Goal: Transaction & Acquisition: Purchase product/service

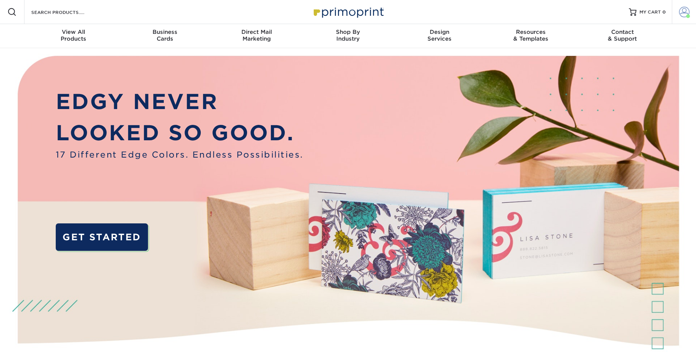
click at [686, 12] on span at bounding box center [684, 12] width 11 height 11
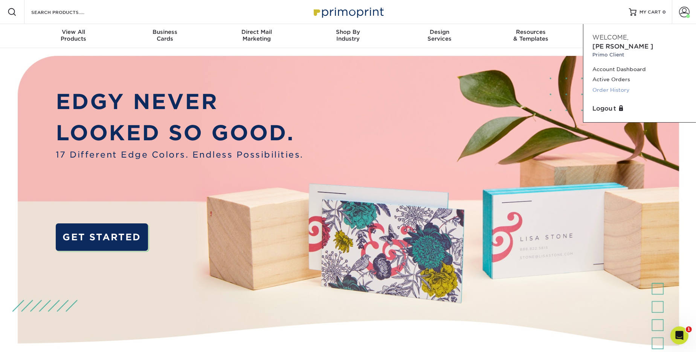
click at [610, 85] on link "Order History" at bounding box center [639, 90] width 94 height 10
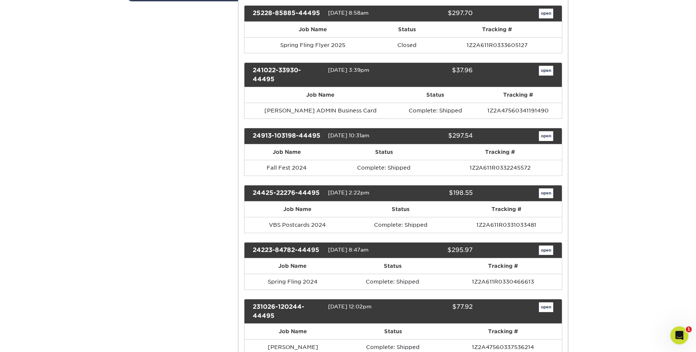
scroll to position [184, 0]
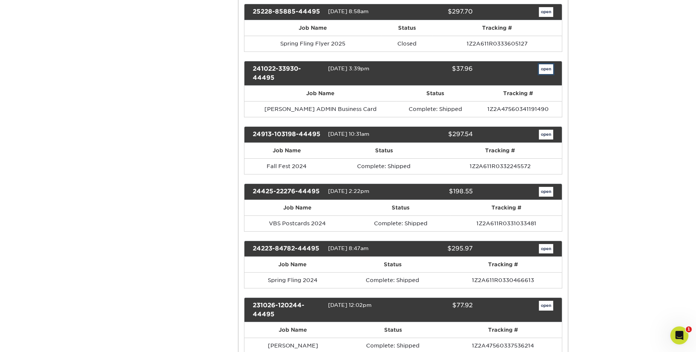
click at [544, 68] on link "open" at bounding box center [546, 69] width 14 height 10
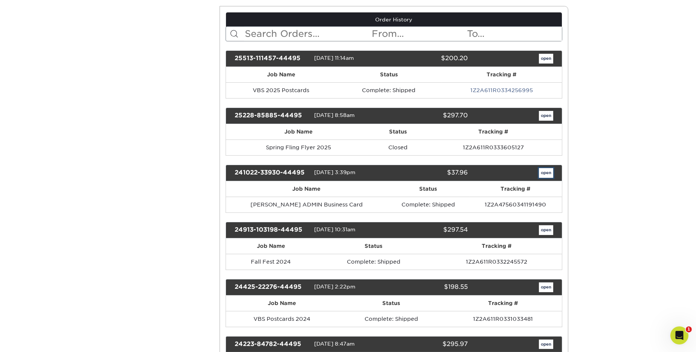
scroll to position [0, 0]
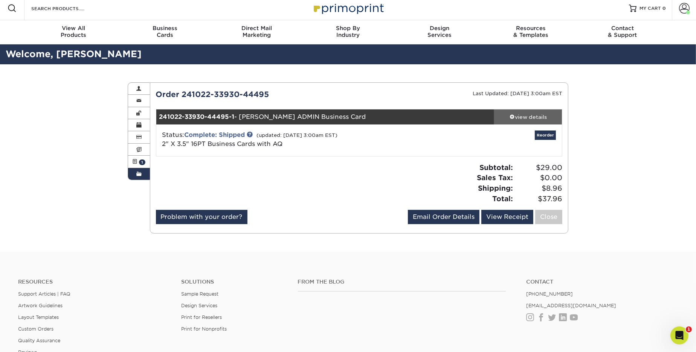
click at [543, 120] on div "view details" at bounding box center [528, 117] width 68 height 8
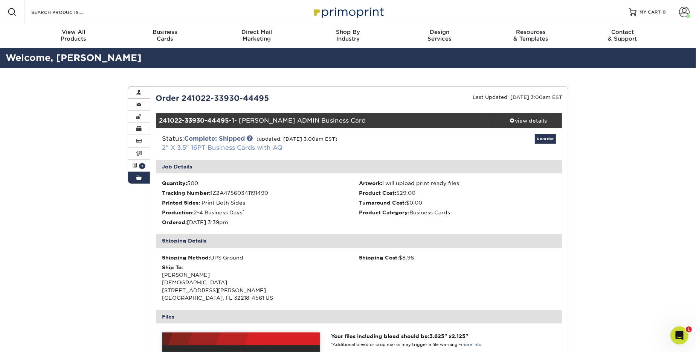
click at [239, 149] on link "2" X 3.5" 16PT Business Cards with AQ" at bounding box center [222, 147] width 120 height 7
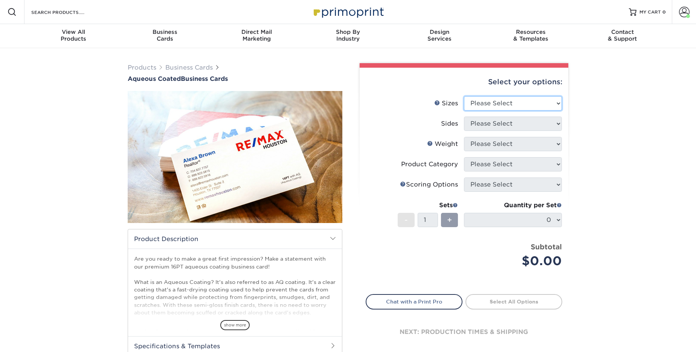
click at [520, 106] on select "Please Select 1.5" x 3.5" - Mini 1.75" x 3.5" - Mini 2" x 3" - Mini 2" x 3.5" -…" at bounding box center [513, 103] width 98 height 14
select select "2.00x3.50"
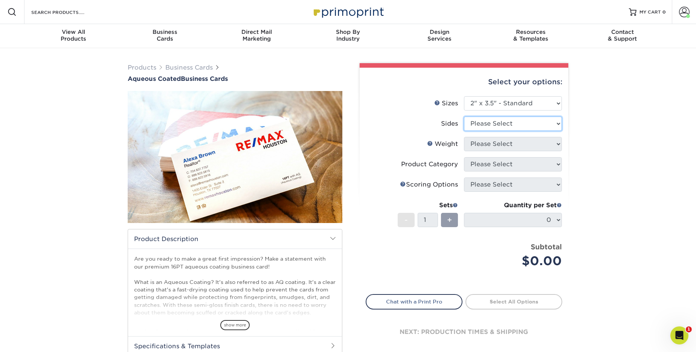
click at [512, 124] on select "Please Select Print Both Sides Print Front Only" at bounding box center [513, 124] width 98 height 14
select select "13abbda7-1d64-4f25-8bb2-c179b224825d"
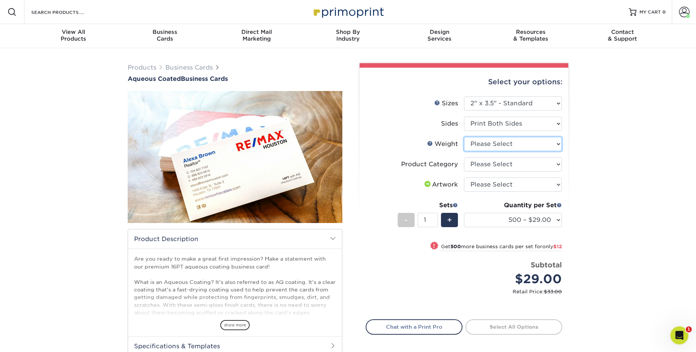
click at [530, 145] on select "Please Select 16PT" at bounding box center [513, 144] width 98 height 14
select select "16PT"
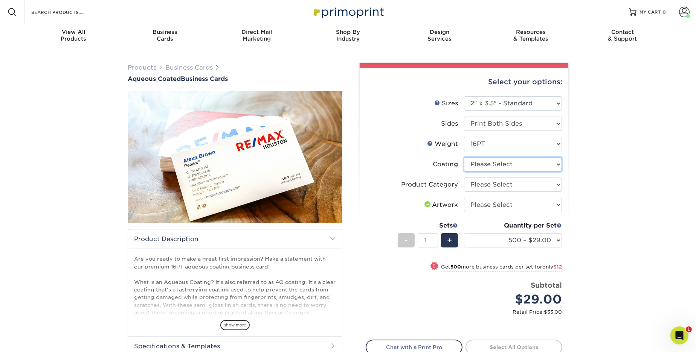
click at [524, 166] on select at bounding box center [513, 164] width 98 height 14
select select "d41dab50-ff65-4f4f-bb17-2afe4d36ae33"
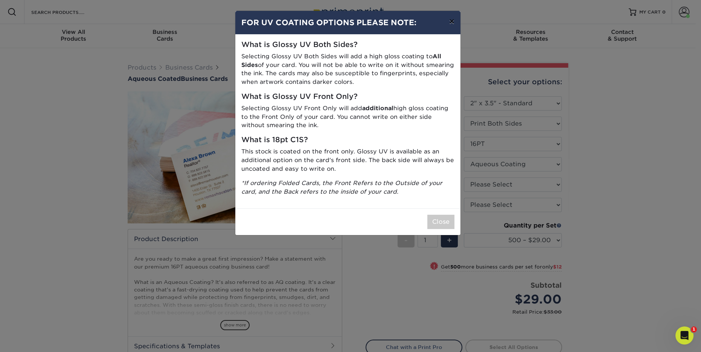
click at [451, 23] on button "×" at bounding box center [451, 21] width 17 height 21
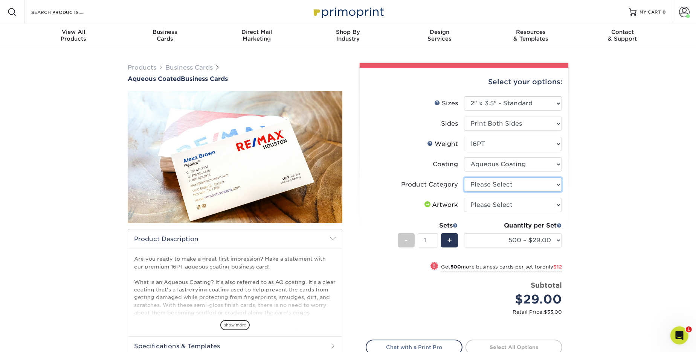
click at [504, 184] on select "Please Select Business Cards" at bounding box center [513, 185] width 98 height 14
select select "3b5148f1-0588-4f88-a218-97bcfdce65c1"
click at [511, 203] on select "Please Select I will upload files I need a design - $100" at bounding box center [513, 205] width 98 height 14
select select "upload"
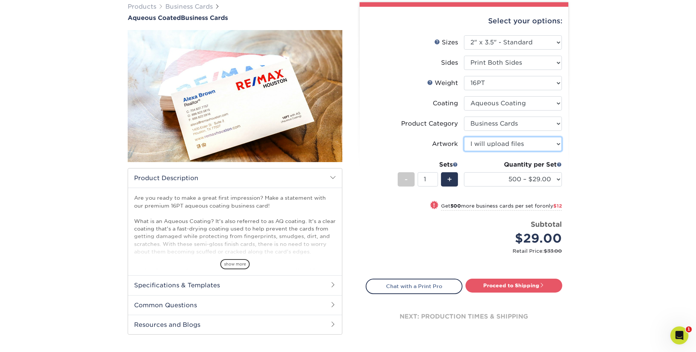
scroll to position [62, 0]
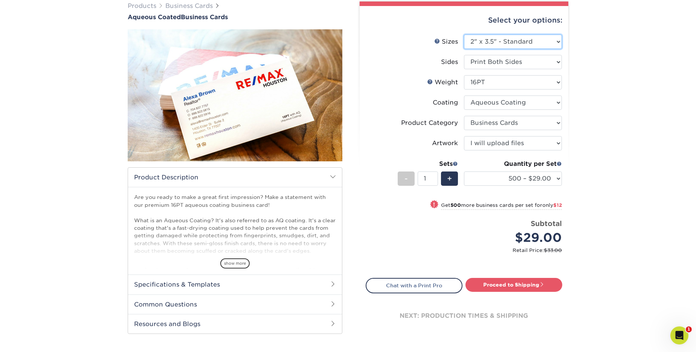
click at [542, 42] on select "Please Select 1.5" x 3.5" - Mini 1.75" x 3.5" - Mini 2" x 3" - Mini 2" x 3.5" -…" at bounding box center [513, 42] width 98 height 14
click at [526, 62] on select "Please Select Print Both Sides Print Front Only" at bounding box center [513, 62] width 98 height 14
click at [529, 288] on link "Proceed to Shipping" at bounding box center [513, 285] width 97 height 14
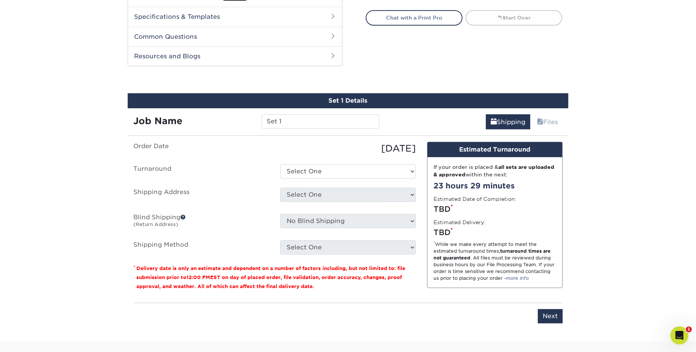
scroll to position [360, 0]
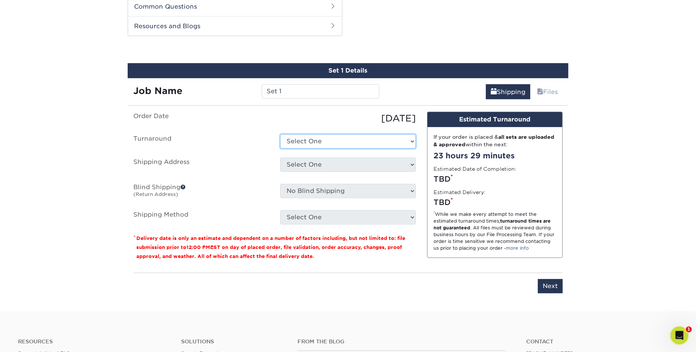
click at [318, 141] on select "Select One 2-4 Business Days 2 Day Next Business Day" at bounding box center [348, 141] width 136 height 14
select select "6247fa13-6ec4-4bd5-81ce-27fae4b5d043"
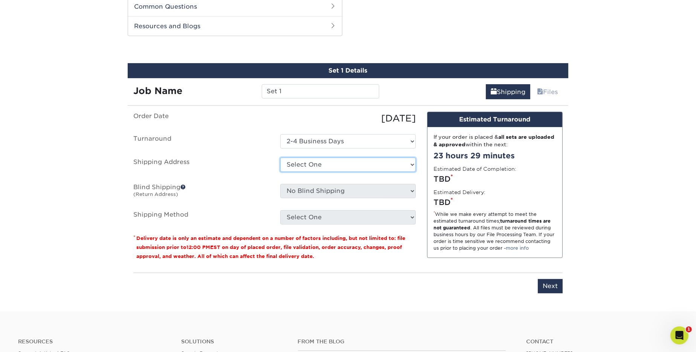
click at [326, 167] on select "Select One Church VBS Texas + Add New Address" at bounding box center [348, 165] width 136 height 14
select select "177039"
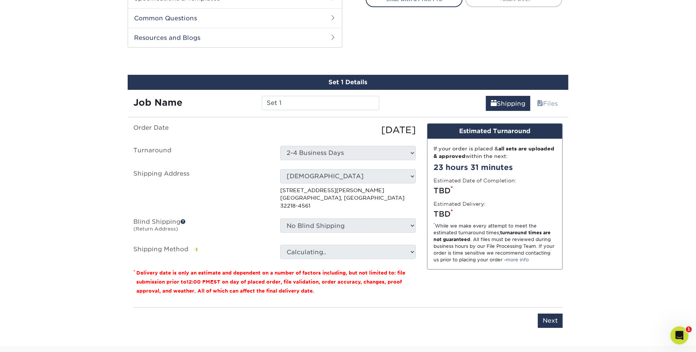
scroll to position [346, 0]
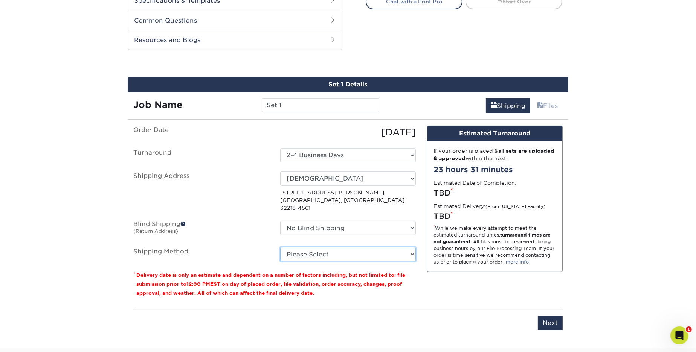
click at [400, 247] on select "Please Select Ground Shipping (+$8.96) 3 Day Shipping Service (+$15.33) 2 Day A…" at bounding box center [348, 254] width 136 height 14
select select "03"
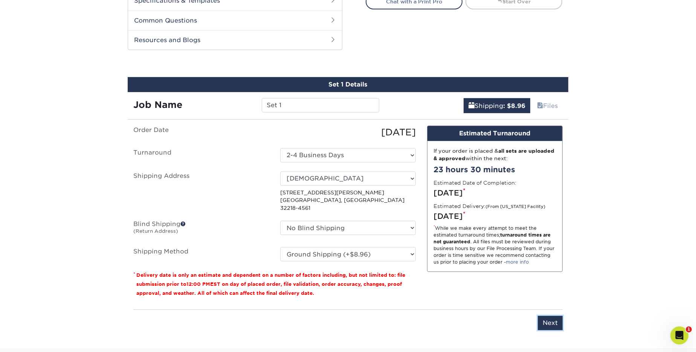
click at [548, 317] on input "Next" at bounding box center [550, 323] width 25 height 14
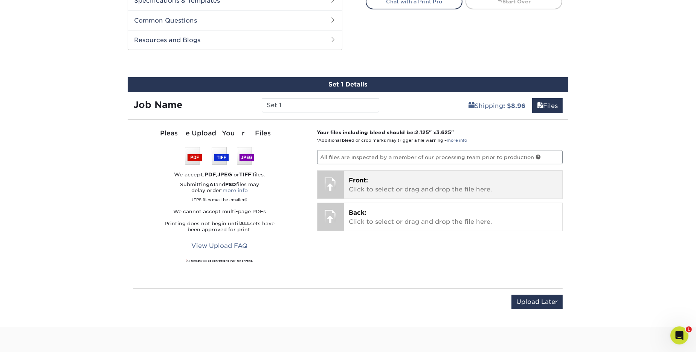
click at [355, 184] on p "Front: Click to select or drag and drop the file here." at bounding box center [453, 185] width 208 height 18
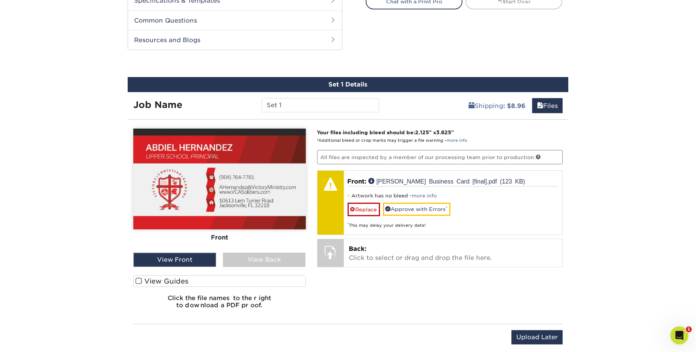
click at [138, 280] on span at bounding box center [139, 281] width 6 height 7
click at [0, 0] on input "View Guides" at bounding box center [0, 0] width 0 height 0
